Goal: Task Accomplishment & Management: Use online tool/utility

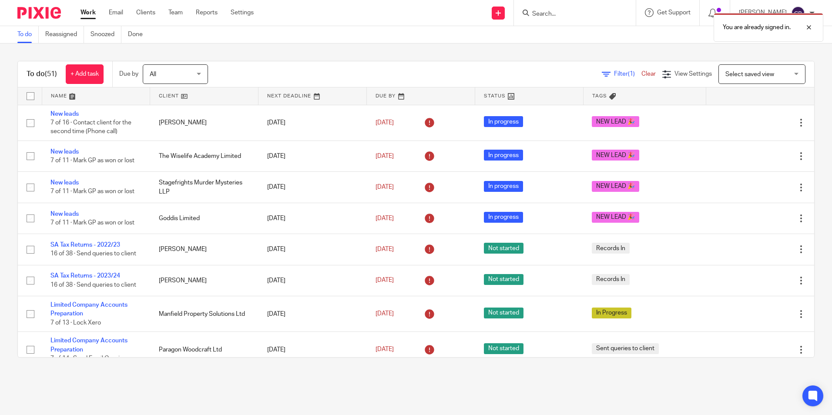
click at [559, 12] on div "You are already signed in." at bounding box center [619, 25] width 407 height 33
drag, startPoint x: 810, startPoint y: 26, endPoint x: 590, endPoint y: 25, distance: 219.4
click at [803, 26] on div at bounding box center [803, 27] width 24 height 10
click at [562, 9] on div "You are already signed in." at bounding box center [619, 25] width 407 height 33
click at [549, 10] on input "Search" at bounding box center [571, 14] width 78 height 8
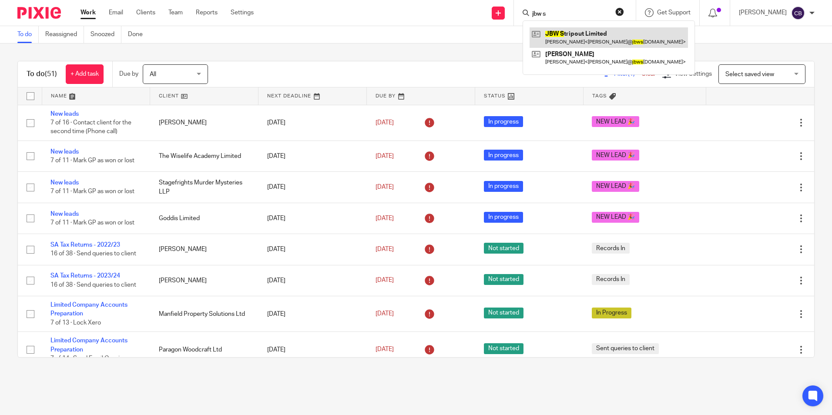
type input "jbw s"
click at [596, 31] on link at bounding box center [609, 37] width 158 height 20
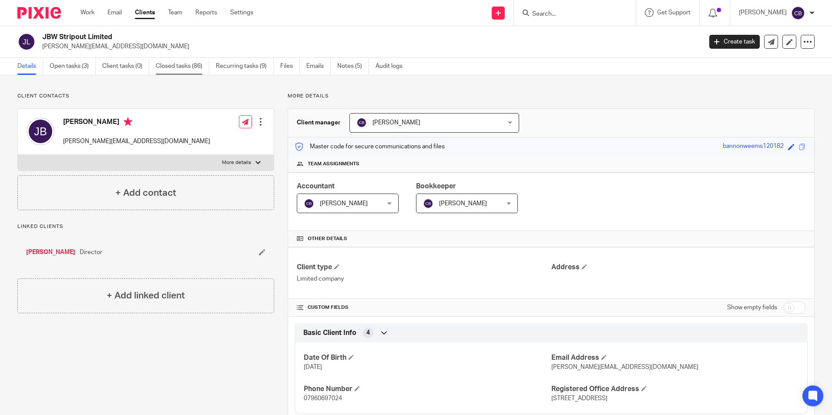
click at [193, 58] on link "Closed tasks (86)" at bounding box center [183, 66] width 54 height 17
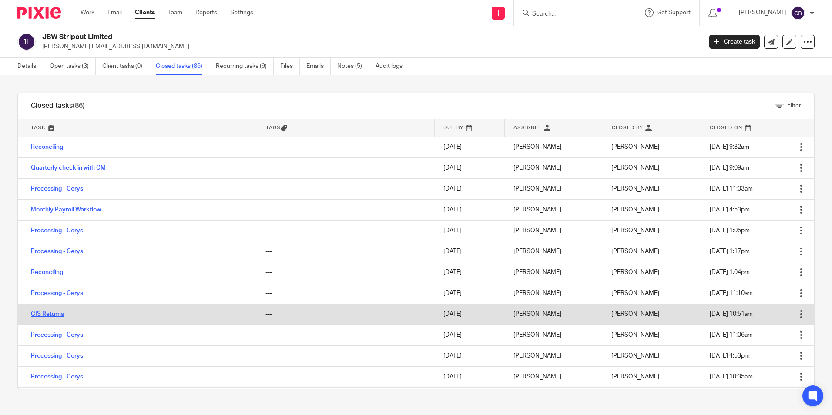
click at [54, 315] on link "CIS Returns" at bounding box center [47, 314] width 33 height 6
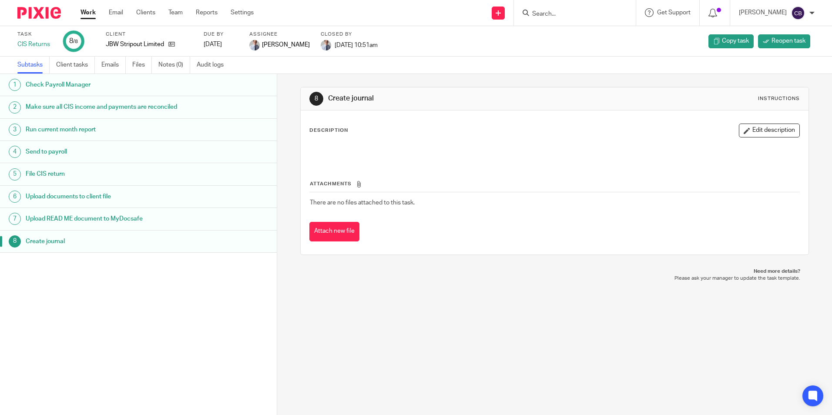
click at [83, 153] on h1 "Send to payroll" at bounding box center [107, 151] width 162 height 13
click at [82, 130] on h1 "Run current month report" at bounding box center [107, 129] width 162 height 13
click at [72, 170] on h1 "File CIS return" at bounding box center [107, 174] width 162 height 13
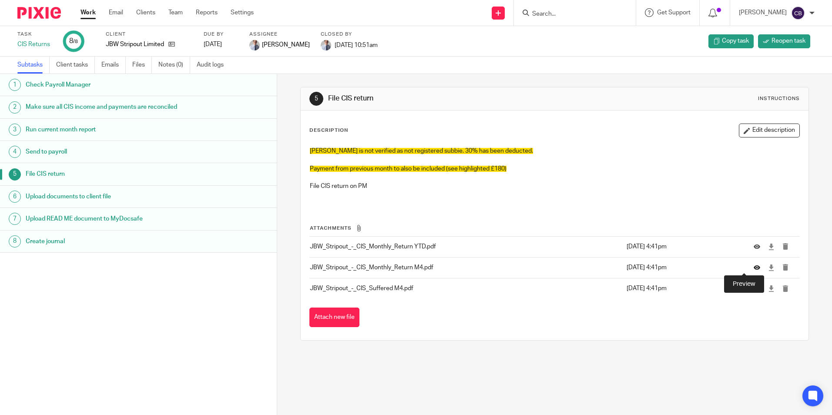
click at [754, 268] on icon at bounding box center [757, 268] width 7 height 7
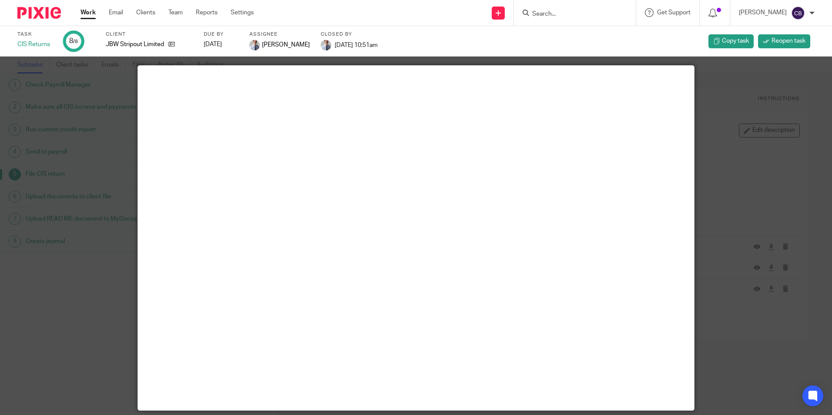
click at [42, 120] on div at bounding box center [416, 207] width 832 height 415
click at [751, 172] on div at bounding box center [416, 207] width 832 height 415
click at [684, 57] on div at bounding box center [416, 207] width 832 height 415
drag, startPoint x: 117, startPoint y: 101, endPoint x: 94, endPoint y: 101, distance: 23.1
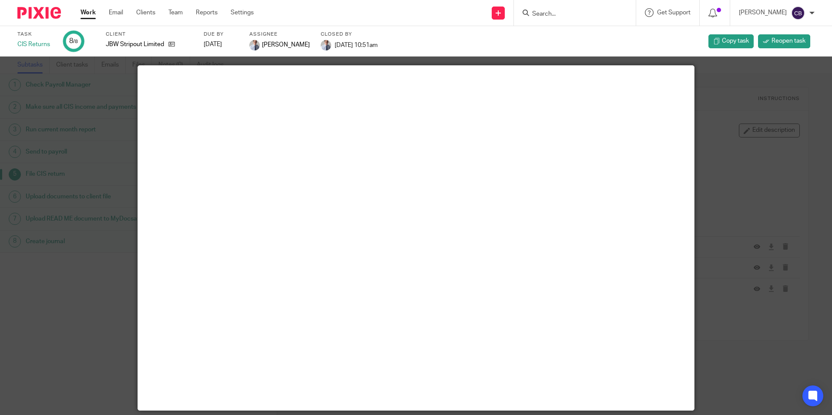
click at [116, 101] on div at bounding box center [416, 207] width 832 height 415
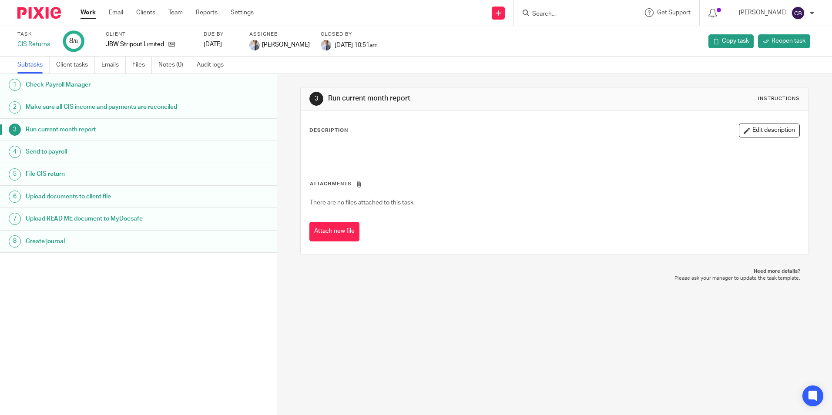
click at [61, 156] on h1 "Send to payroll" at bounding box center [107, 151] width 162 height 13
click at [59, 177] on h1 "File CIS return" at bounding box center [107, 174] width 162 height 13
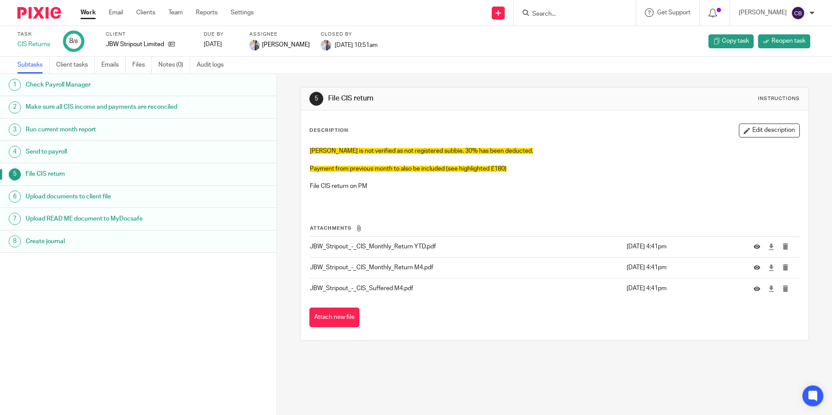
drag, startPoint x: 518, startPoint y: 175, endPoint x: 474, endPoint y: 178, distance: 44.0
click at [511, 175] on p at bounding box center [554, 177] width 489 height 9
click at [474, 178] on p at bounding box center [554, 177] width 489 height 9
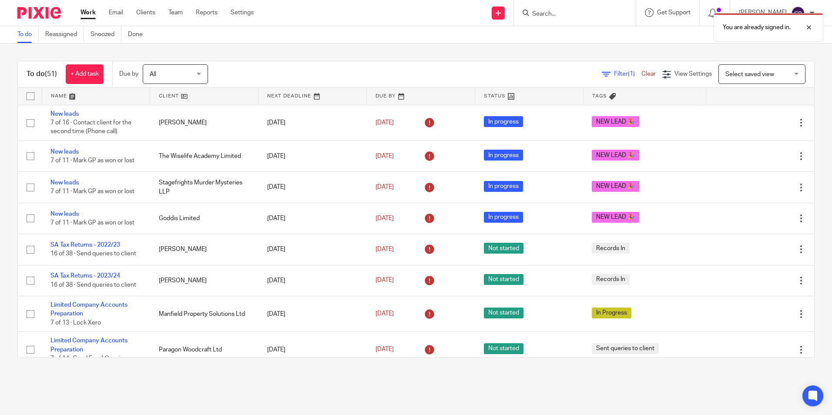
click at [614, 75] on span "Filter (1)" at bounding box center [627, 74] width 27 height 6
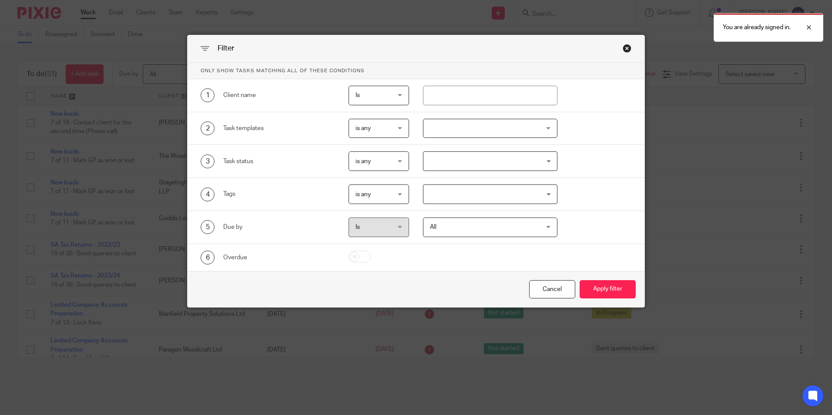
click at [457, 107] on div "1 Client name Is Is Is Is not is" at bounding box center [416, 95] width 457 height 33
click at [463, 96] on input "text" at bounding box center [490, 96] width 135 height 20
click at [467, 158] on input "Search for option" at bounding box center [488, 161] width 128 height 15
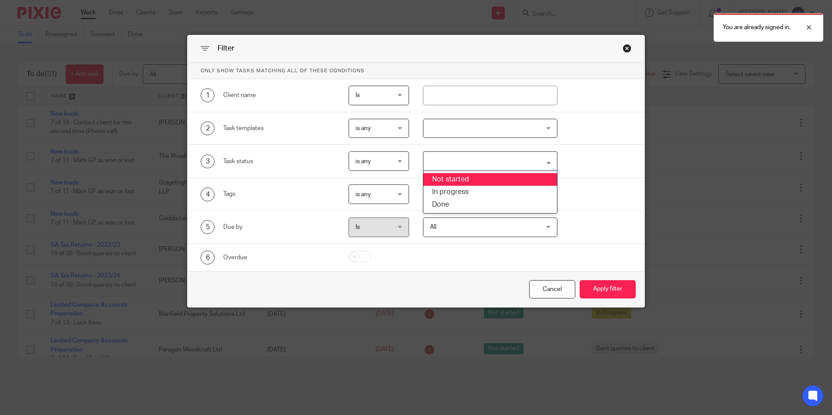
click at [482, 128] on div at bounding box center [490, 129] width 135 height 20
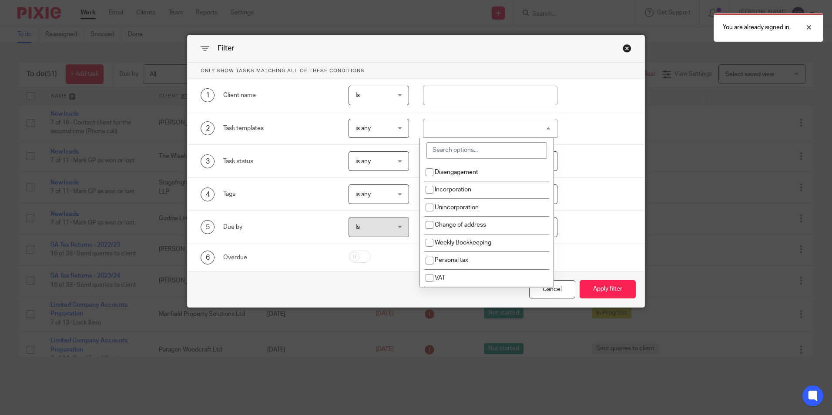
click at [481, 148] on input "search" at bounding box center [487, 150] width 121 height 17
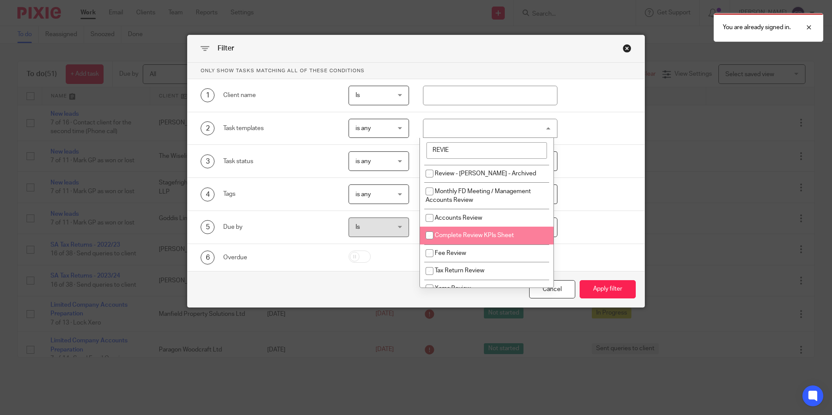
scroll to position [299, 0]
type input "REVIE"
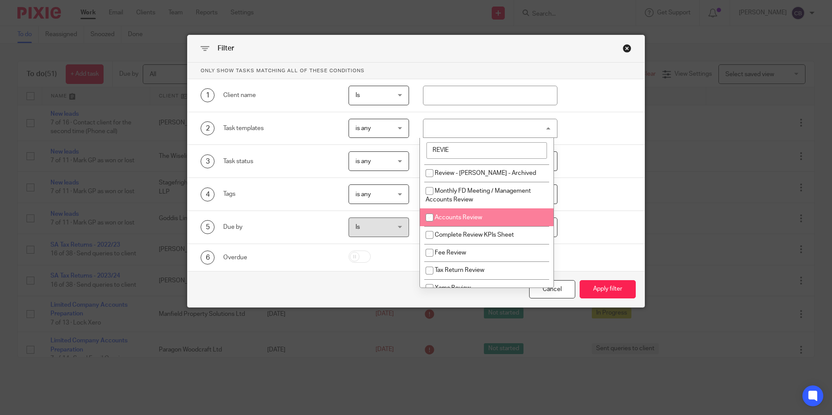
click at [484, 212] on li "Accounts Review" at bounding box center [487, 218] width 134 height 18
checkbox input "true"
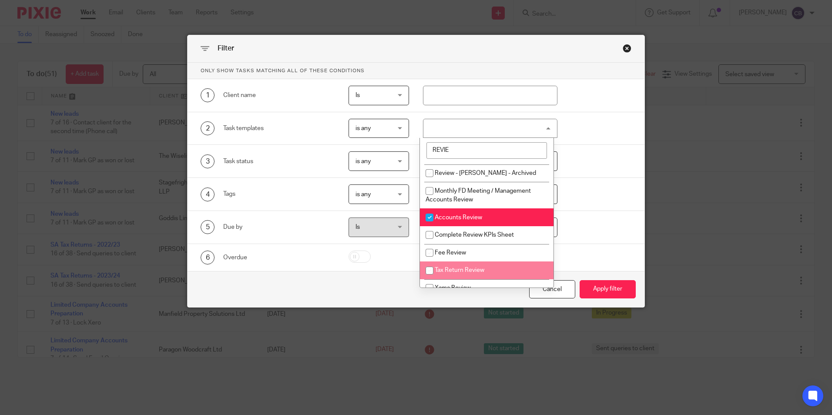
click at [490, 262] on li "Tax Return Review" at bounding box center [487, 271] width 134 height 18
checkbox input "true"
click at [613, 279] on div "Cancel Apply filter" at bounding box center [416, 289] width 457 height 37
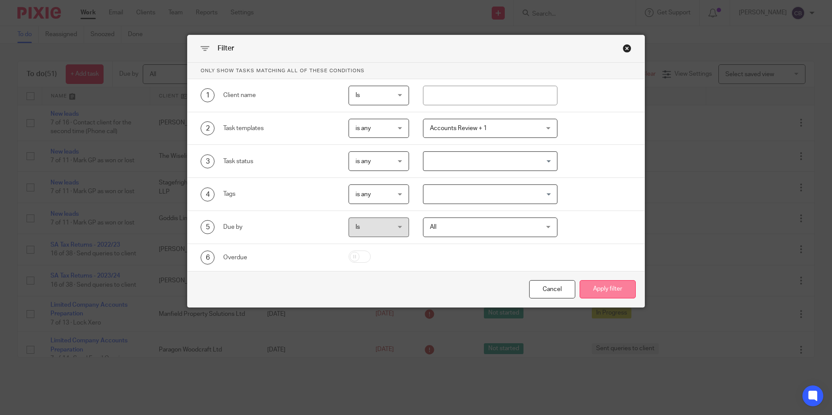
click at [594, 288] on button "Apply filter" at bounding box center [608, 289] width 56 height 19
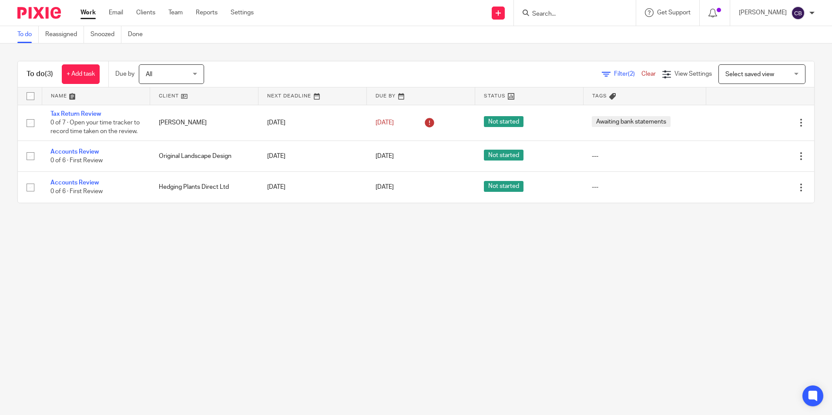
drag, startPoint x: 476, startPoint y: 253, endPoint x: 412, endPoint y: 252, distance: 64.0
click at [437, 253] on main "To do Reassigned Snoozed Done To do (3) + Add task Due by All All [DATE] [DATE]…" at bounding box center [416, 207] width 832 height 415
click at [388, 254] on main "To do Reassigned Snoozed Done To do (3) + Add task Due by All All [DATE] [DATE]…" at bounding box center [416, 207] width 832 height 415
click at [313, 252] on main "To do Reassigned Snoozed Done To do (3) + Add task Due by All All [DATE] [DATE]…" at bounding box center [416, 207] width 832 height 415
click at [267, 263] on main "To do Reassigned Snoozed Done To do (3) + Add task Due by All All Today Tomorro…" at bounding box center [416, 207] width 832 height 415
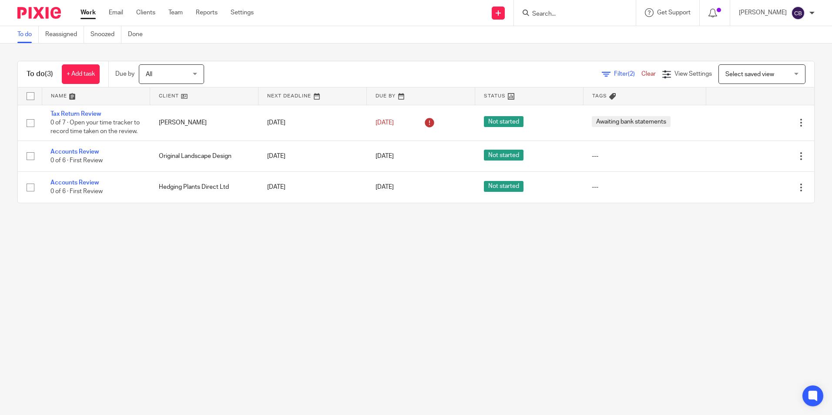
click at [246, 272] on main "To do Reassigned Snoozed Done To do (3) + Add task Due by All All Today Tomorro…" at bounding box center [416, 207] width 832 height 415
drag, startPoint x: 363, startPoint y: 351, endPoint x: 387, endPoint y: 377, distance: 35.4
click at [368, 356] on main "To do Reassigned Snoozed Done To do (3) + Add task Due by All All Today Tomorro…" at bounding box center [416, 207] width 832 height 415
click at [559, 15] on input "Search" at bounding box center [571, 14] width 78 height 8
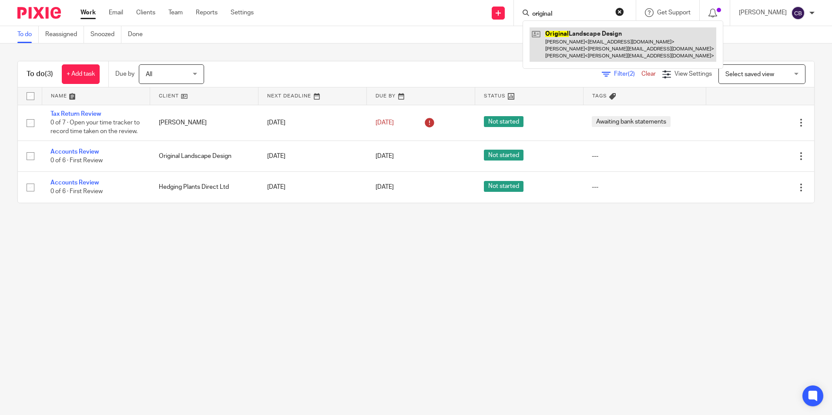
type input "original"
click at [584, 44] on link at bounding box center [623, 44] width 187 height 34
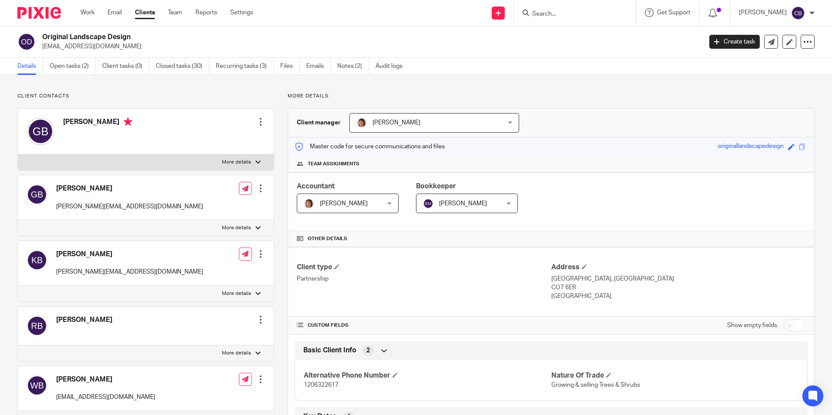
click at [96, 12] on ul "Work Email Clients Team Reports Settings" at bounding box center [174, 12] width 186 height 9
drag, startPoint x: 94, startPoint y: 12, endPoint x: 136, endPoint y: 32, distance: 46.7
click at [94, 12] on link "Work" at bounding box center [88, 12] width 14 height 9
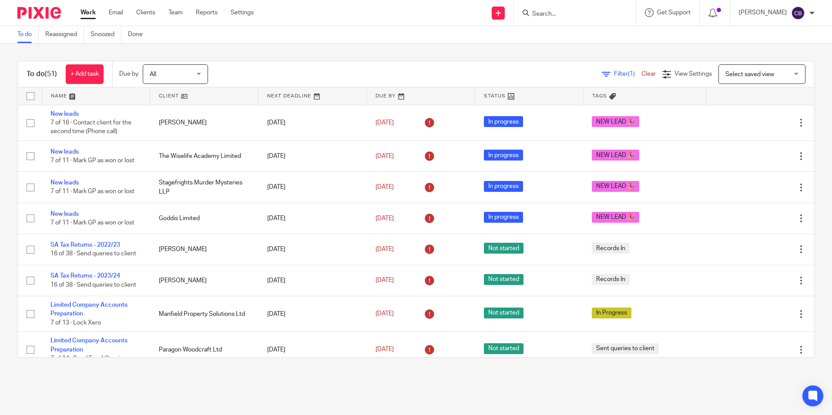
click at [602, 70] on div "Filter (1) Clear" at bounding box center [632, 74] width 61 height 9
click at [602, 73] on icon at bounding box center [606, 74] width 9 height 9
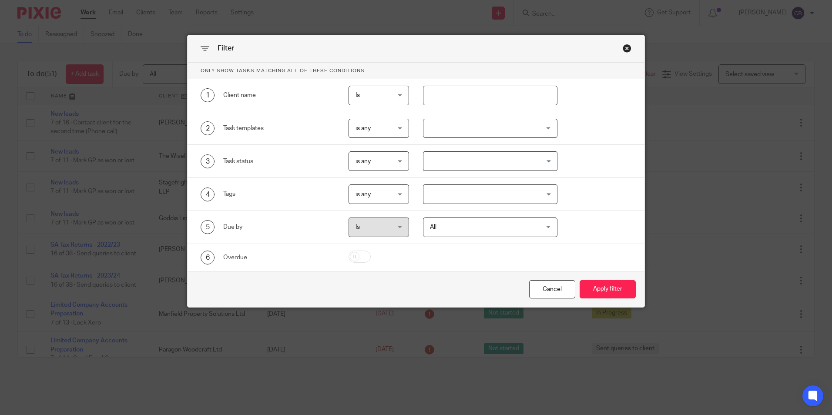
click at [443, 99] on input "text" at bounding box center [490, 96] width 135 height 20
type input "hedgin"
click at [580, 280] on button "Apply filter" at bounding box center [608, 289] width 56 height 19
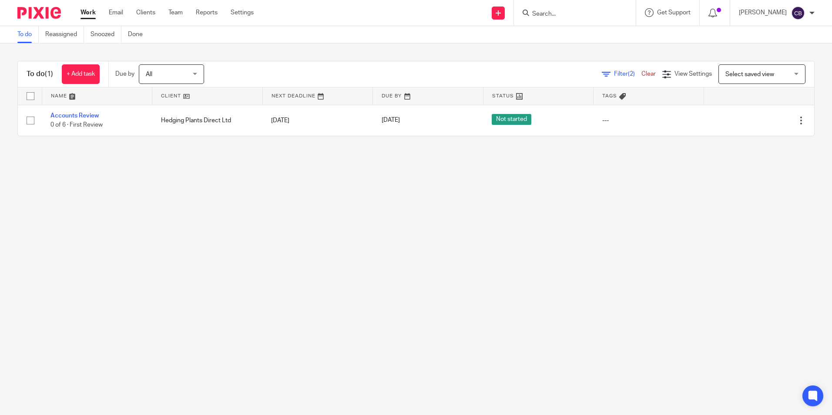
drag, startPoint x: 273, startPoint y: 224, endPoint x: 268, endPoint y: 282, distance: 57.7
click at [273, 226] on main "To do Reassigned Snoozed Done To do (1) + Add task Due by All All [DATE] [DATE]…" at bounding box center [416, 207] width 832 height 415
drag, startPoint x: 277, startPoint y: 243, endPoint x: 502, endPoint y: 391, distance: 269.1
click at [285, 244] on main "To do Reassigned Snoozed Done To do (1) + Add task Due by All All Today Tomorro…" at bounding box center [416, 207] width 832 height 415
drag, startPoint x: 350, startPoint y: 221, endPoint x: 344, endPoint y: 233, distance: 14.2
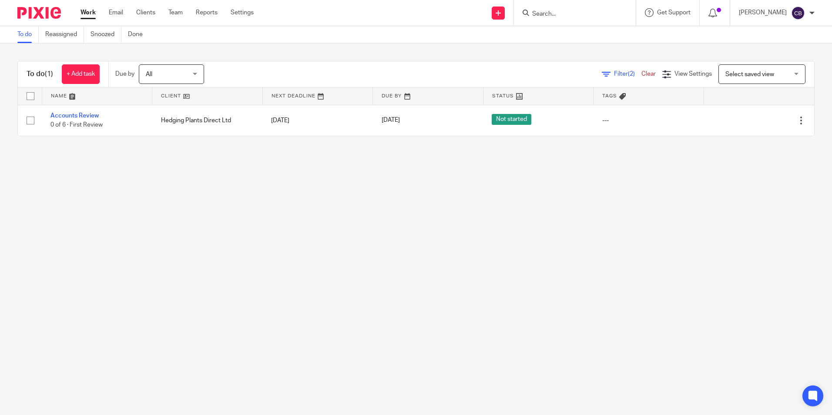
click at [350, 222] on main "To do Reassigned Snoozed Done To do (1) + Add task Due by All All Today Tomorro…" at bounding box center [416, 207] width 832 height 415
click at [337, 245] on main "To do Reassigned Snoozed Done To do (1) + Add task Due by All All Today Tomorro…" at bounding box center [416, 207] width 832 height 415
